Goal: Information Seeking & Learning: Learn about a topic

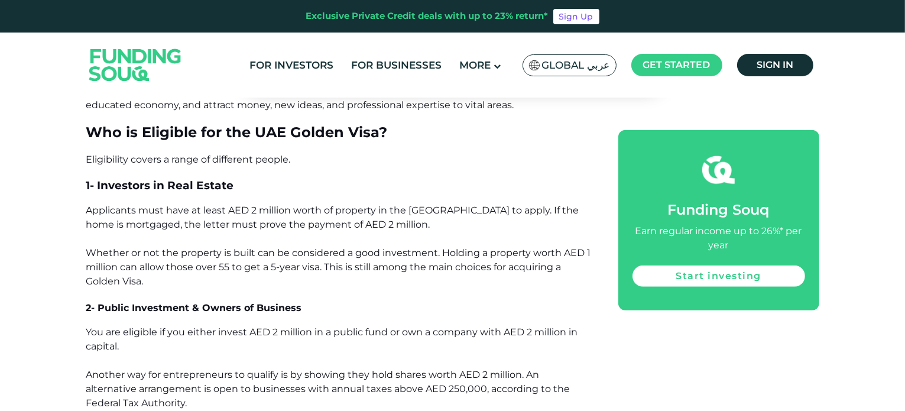
click at [122, 259] on p "Applicants must have at least AED 2 million worth of property in the [GEOGRAPHI…" at bounding box center [338, 245] width 505 height 85
click at [233, 254] on span "Applicants must have at least AED 2 million worth of property in the [GEOGRAPHI…" at bounding box center [338, 246] width 505 height 82
click at [188, 254] on span "Applicants must have at least AED 2 million worth of property in the [GEOGRAPHI…" at bounding box center [338, 246] width 505 height 82
click at [277, 254] on span "Applicants must have at least AED 2 million worth of property in the [GEOGRAPHI…" at bounding box center [338, 246] width 505 height 82
click at [379, 252] on span "Applicants must have at least AED 2 million worth of property in the [GEOGRAPHI…" at bounding box center [338, 246] width 505 height 82
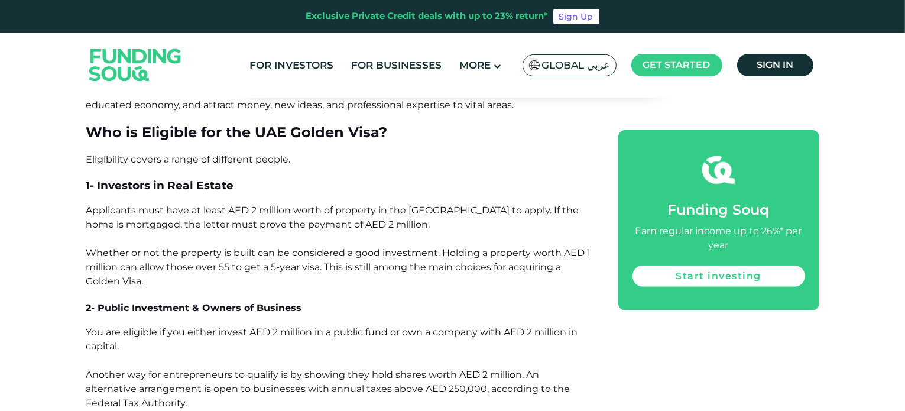
click at [452, 251] on span "Applicants must have at least AED 2 million worth of property in the [GEOGRAPHI…" at bounding box center [338, 246] width 505 height 82
click at [522, 252] on span "Applicants must have at least AED 2 million worth of property in the [GEOGRAPHI…" at bounding box center [338, 246] width 505 height 82
click at [216, 267] on span "Applicants must have at least AED 2 million worth of property in the [GEOGRAPHI…" at bounding box center [338, 246] width 505 height 82
click at [280, 264] on span "Applicants must have at least AED 2 million worth of property in the [GEOGRAPHI…" at bounding box center [338, 246] width 505 height 82
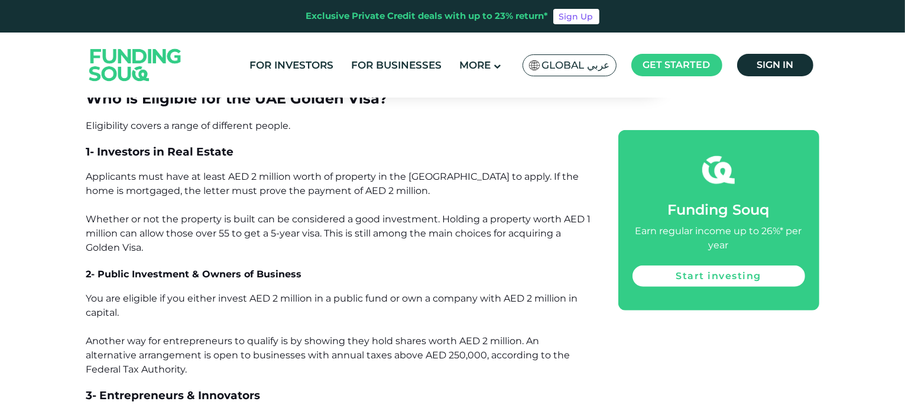
scroll to position [975, 0]
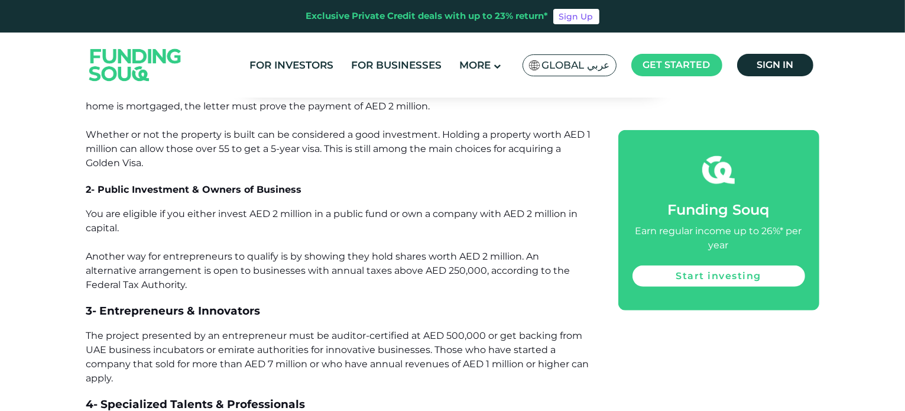
click at [217, 221] on p "You are eligible if you either invest AED 2 million in a public fund or own a c…" at bounding box center [338, 249] width 505 height 85
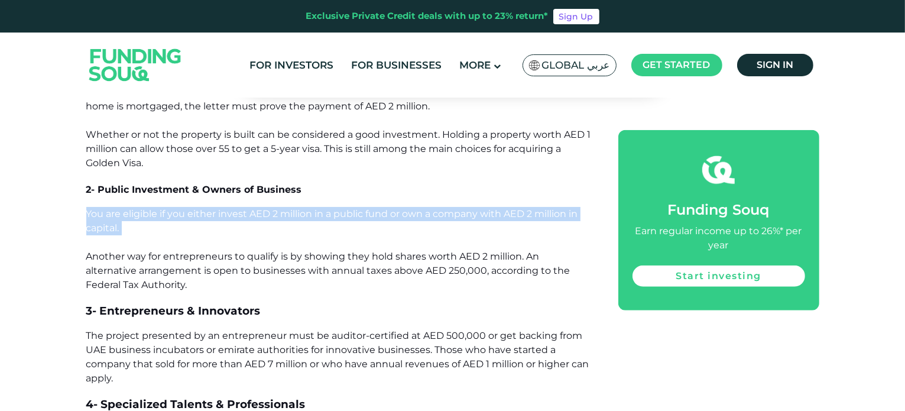
click at [217, 221] on p "You are eligible if you either invest AED 2 million in a public fund or own a c…" at bounding box center [338, 249] width 505 height 85
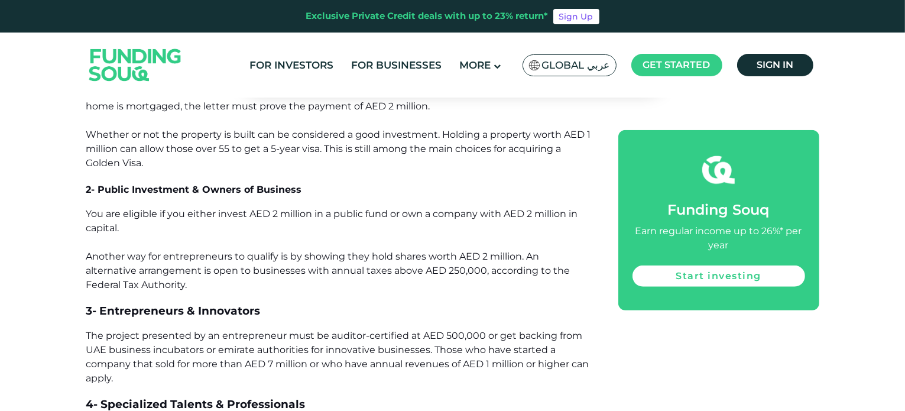
click at [215, 251] on span "You are eligible if you either invest AED 2 million in a public fund or own a c…" at bounding box center [332, 249] width 492 height 82
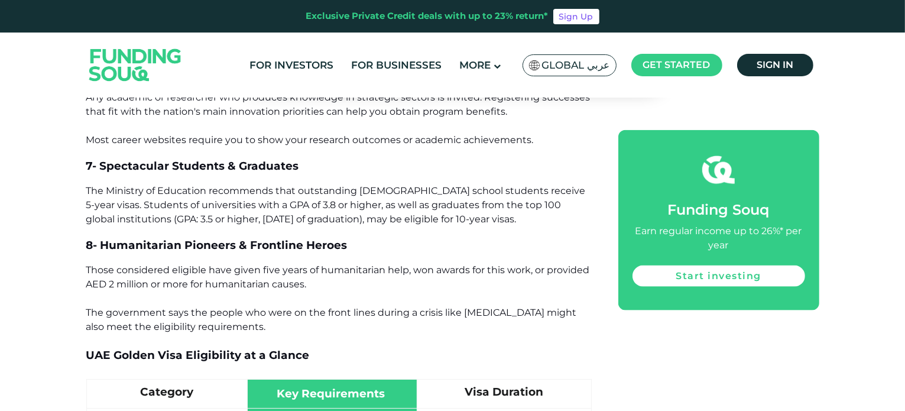
click at [307, 209] on span "The Ministry of Education recommends that outstanding [DEMOGRAPHIC_DATA] school…" at bounding box center [335, 205] width 499 height 40
click at [413, 209] on span "The Ministry of Education recommends that outstanding [DEMOGRAPHIC_DATA] school…" at bounding box center [335, 205] width 499 height 40
